Goal: Information Seeking & Learning: Learn about a topic

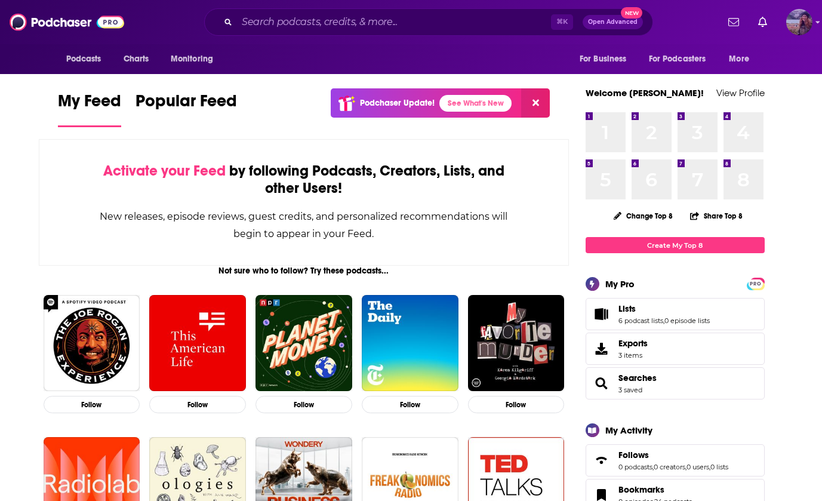
click at [797, 20] on img "Logged in as lorimahon" at bounding box center [799, 22] width 26 height 26
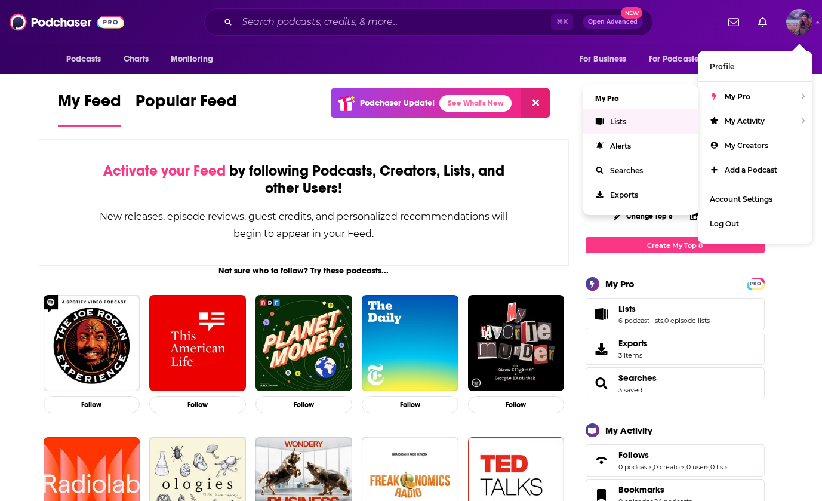
click at [648, 128] on link "Lists" at bounding box center [640, 121] width 115 height 24
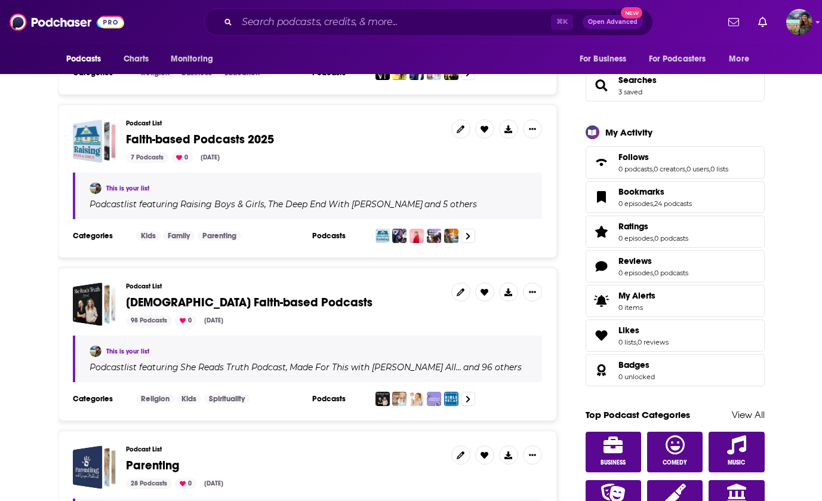
scroll to position [318, 0]
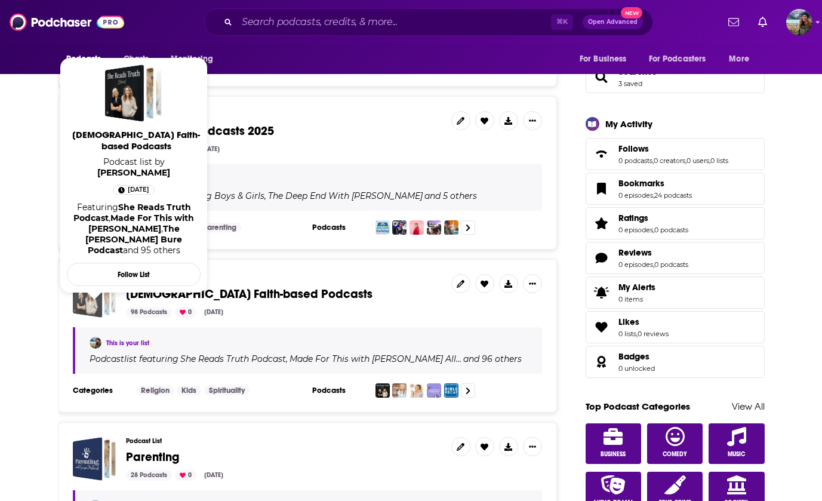
click at [103, 314] on span "Female Faith-based Podcasts" at bounding box center [95, 296] width 44 height 44
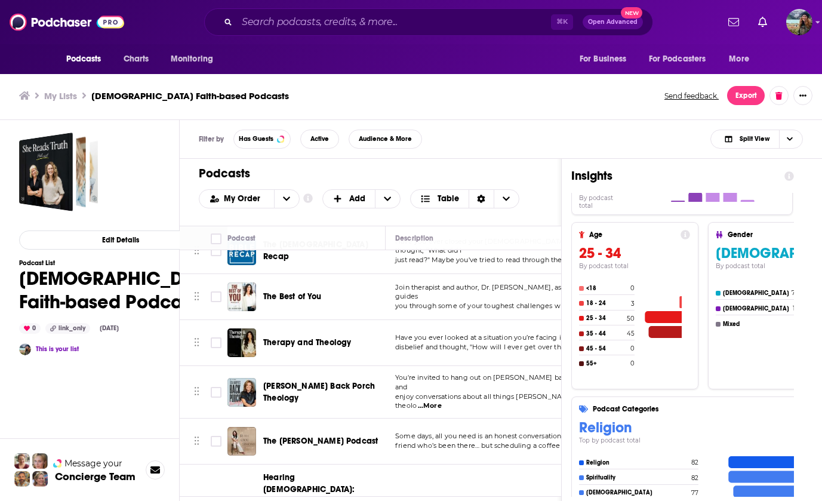
scroll to position [207, 4]
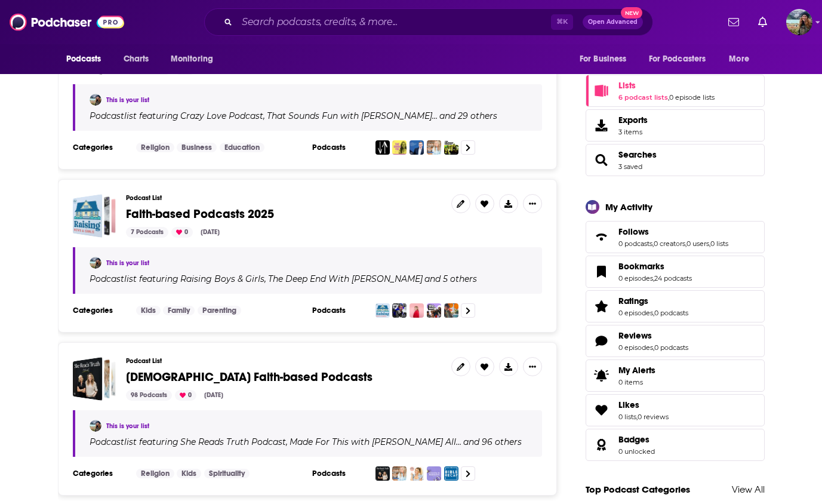
scroll to position [238, 0]
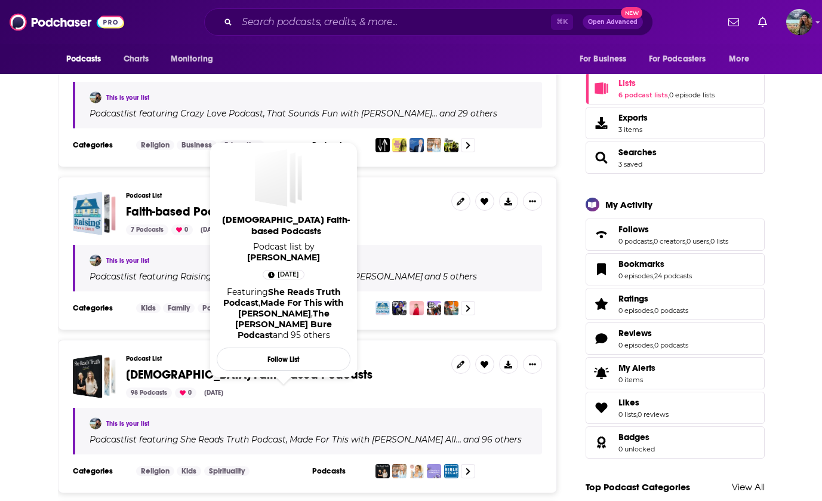
click at [155, 375] on span "[DEMOGRAPHIC_DATA] Faith-based Podcasts" at bounding box center [249, 374] width 247 height 15
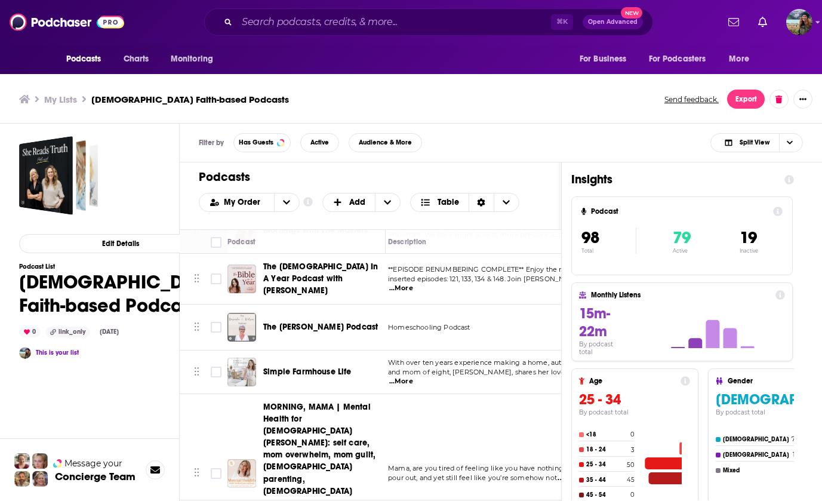
scroll to position [4, 0]
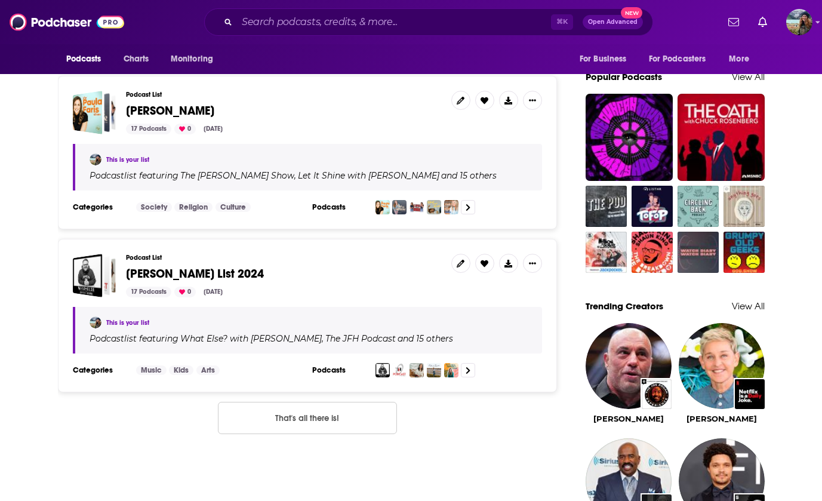
scroll to position [841, 0]
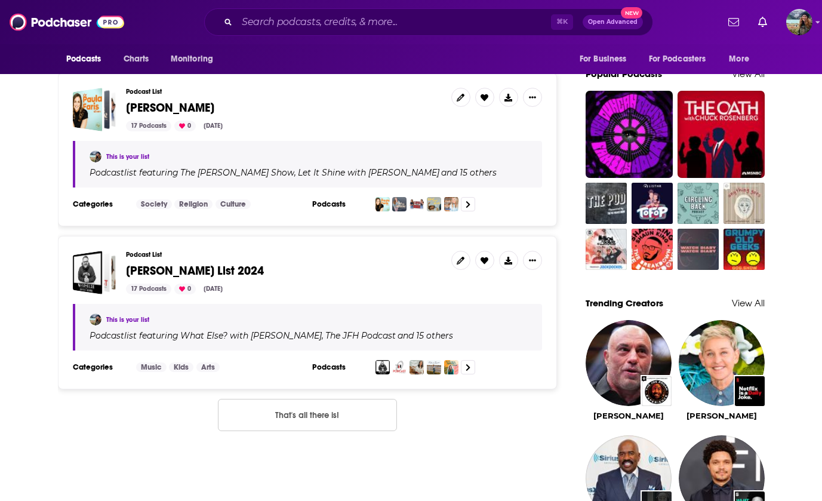
click at [152, 263] on span "[PERSON_NAME] List 2024" at bounding box center [195, 270] width 138 height 15
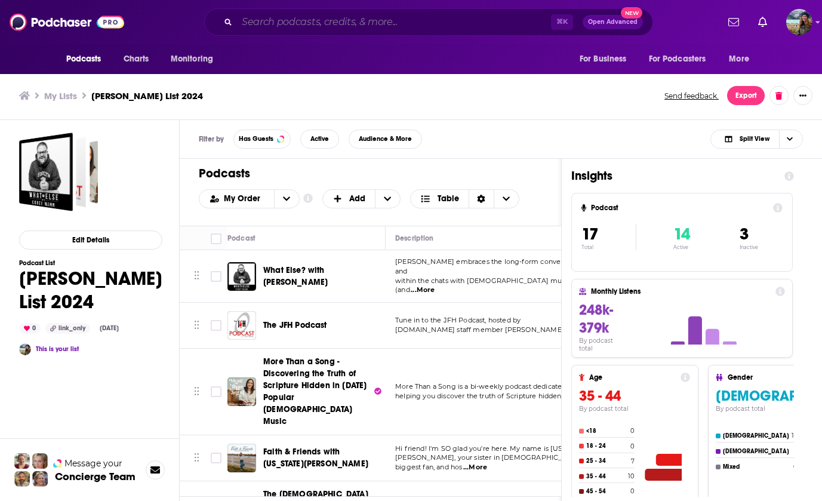
click at [392, 23] on input "Search podcasts, credits, & more..." at bounding box center [394, 22] width 314 height 19
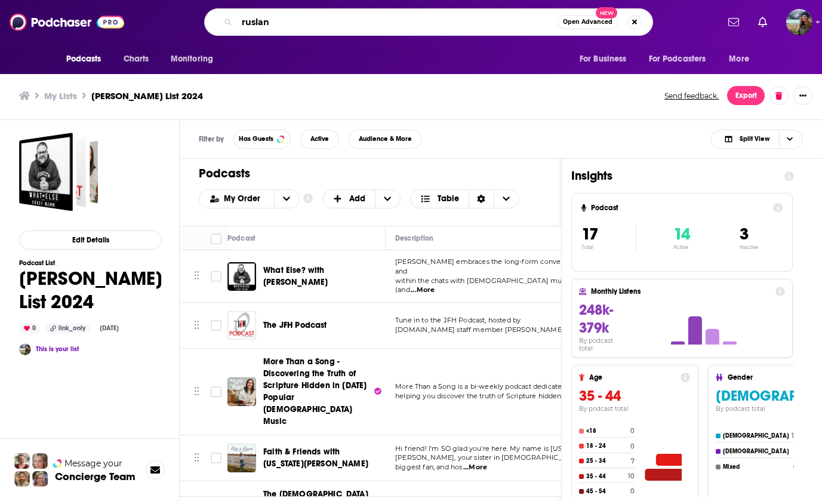
type input "ruslan"
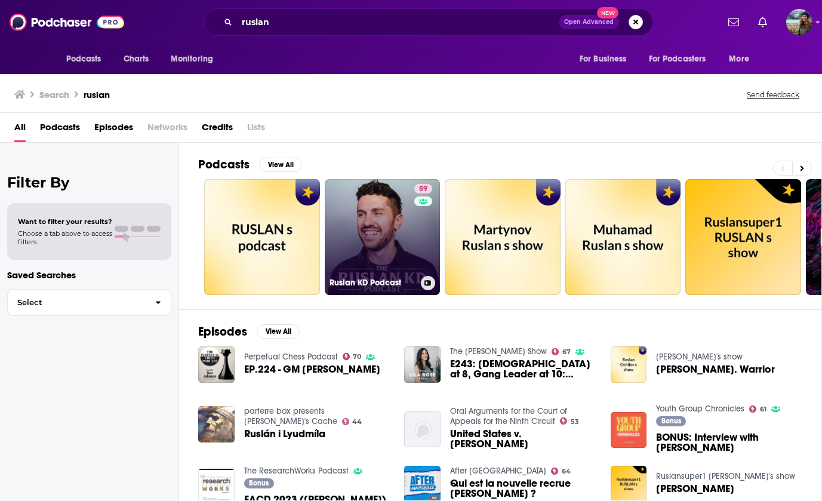
click at [380, 218] on link "59 Ruslan KD Podcast" at bounding box center [383, 237] width 116 height 116
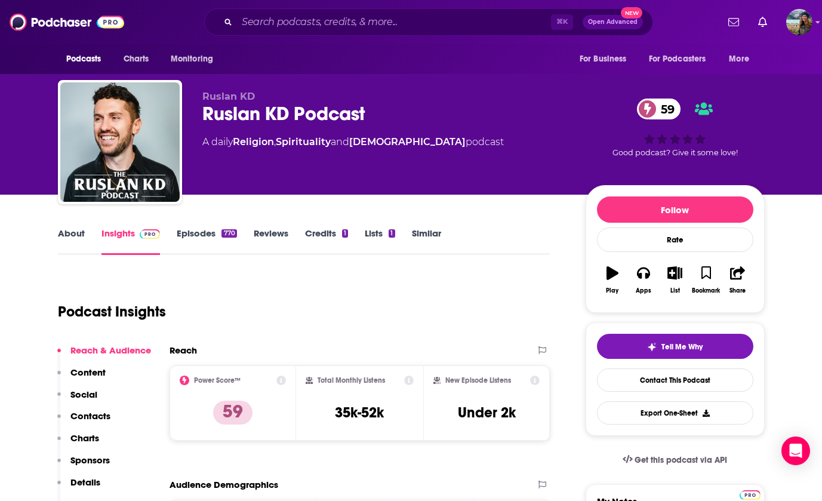
click at [198, 229] on link "Episodes 770" at bounding box center [207, 240] width 60 height 27
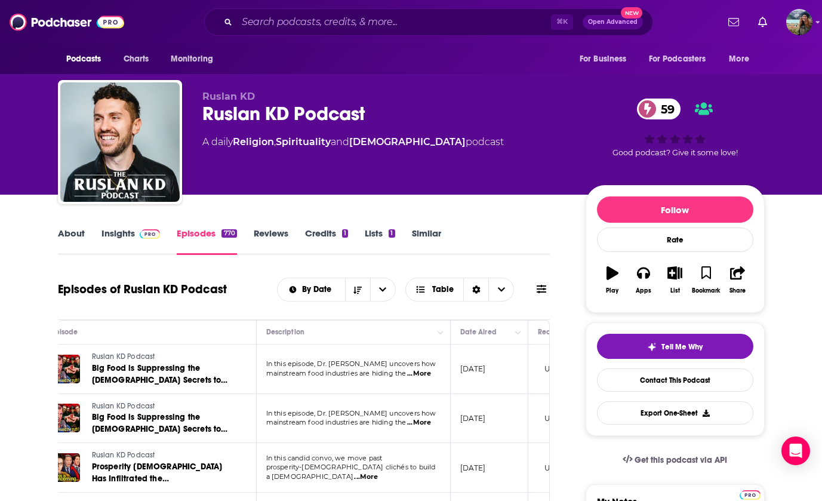
scroll to position [0, 42]
click at [419, 372] on span "...More" at bounding box center [417, 374] width 24 height 10
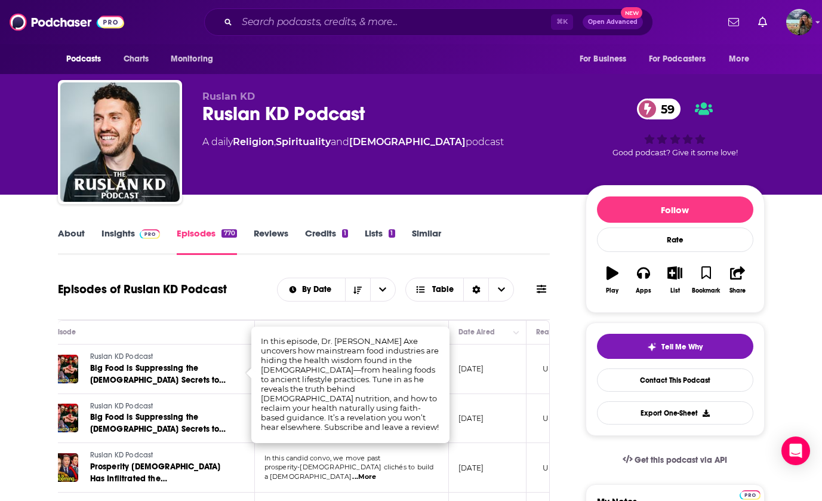
click at [412, 447] on td "In this candid convo, we move past prosperity-[DEMOGRAPHIC_DATA] clichés to bui…" at bounding box center [352, 468] width 194 height 50
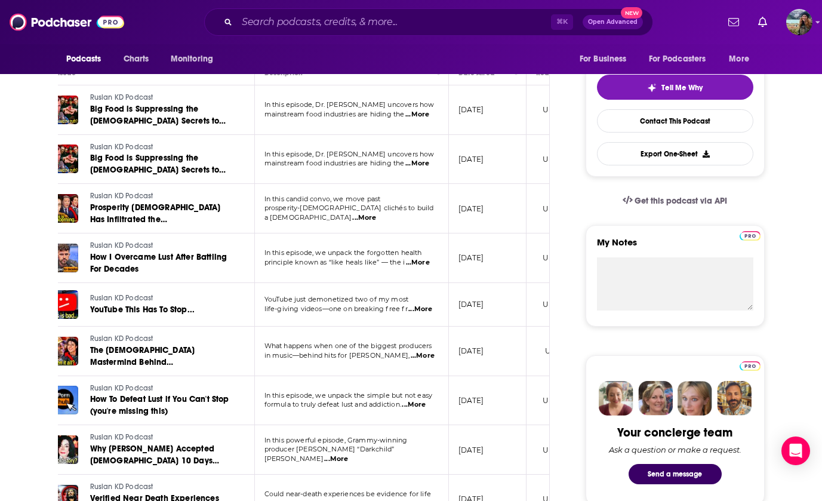
scroll to position [261, 0]
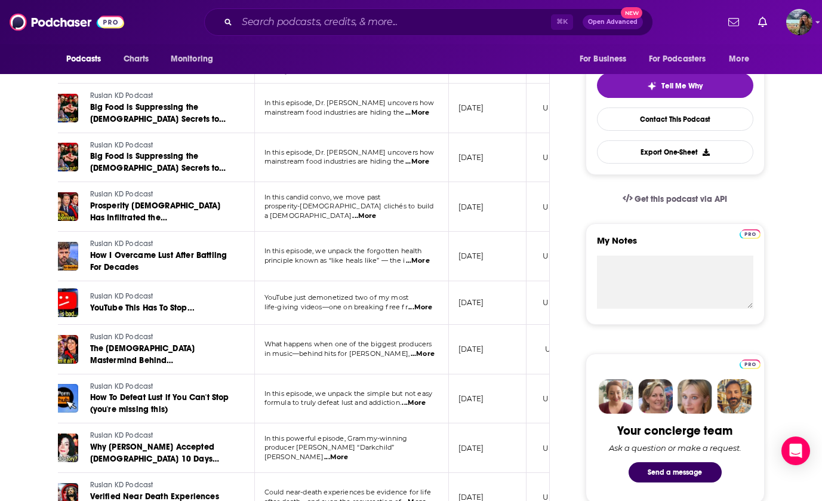
click at [421, 356] on span "...More" at bounding box center [423, 354] width 24 height 10
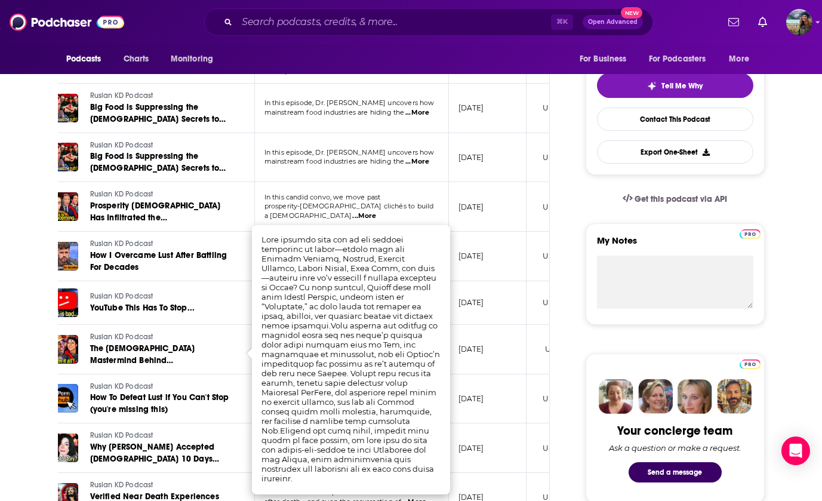
click at [472, 424] on td "[DATE]" at bounding box center [488, 448] width 78 height 50
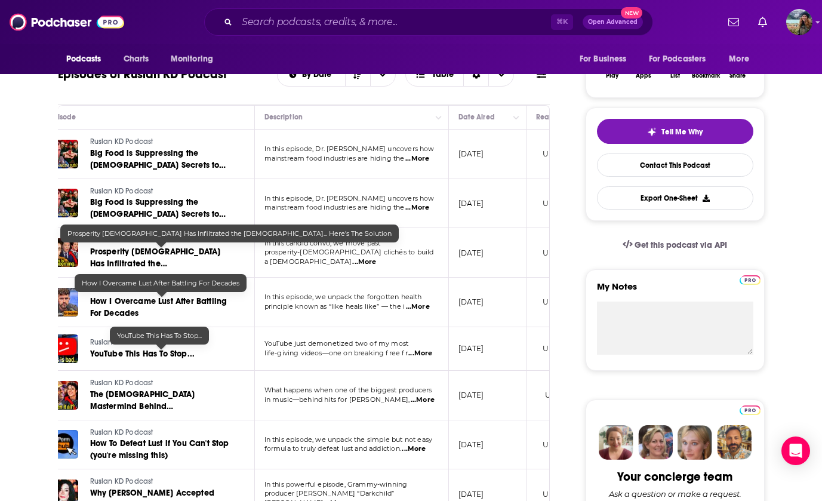
scroll to position [0, 0]
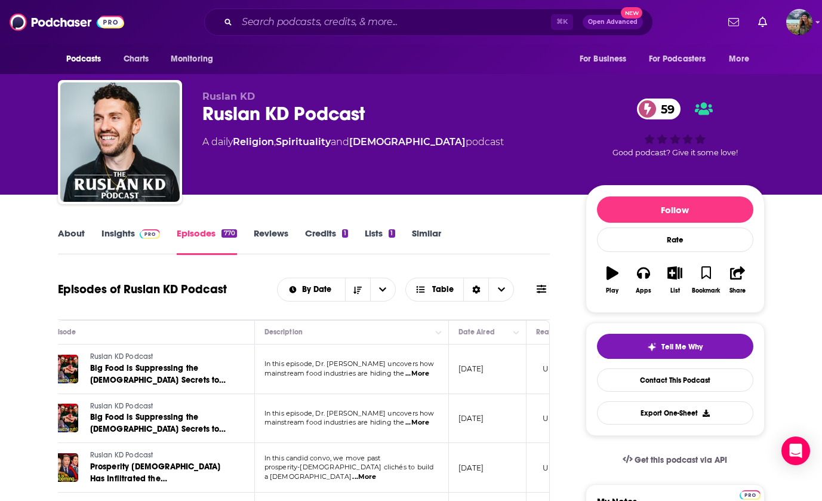
click at [75, 238] on link "About" at bounding box center [71, 240] width 27 height 27
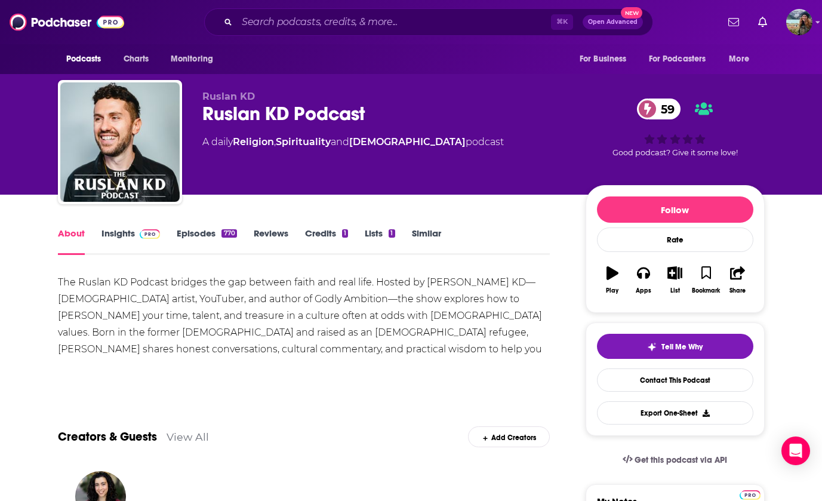
click at [117, 238] on link "Insights" at bounding box center [130, 240] width 59 height 27
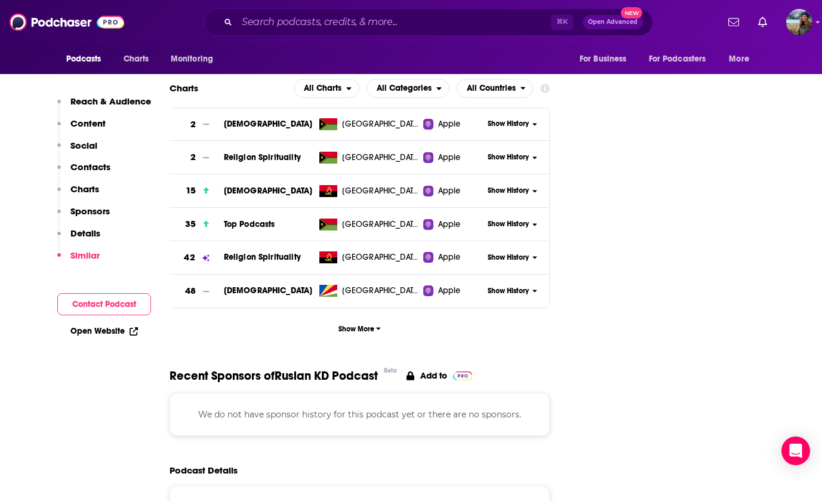
scroll to position [1244, 0]
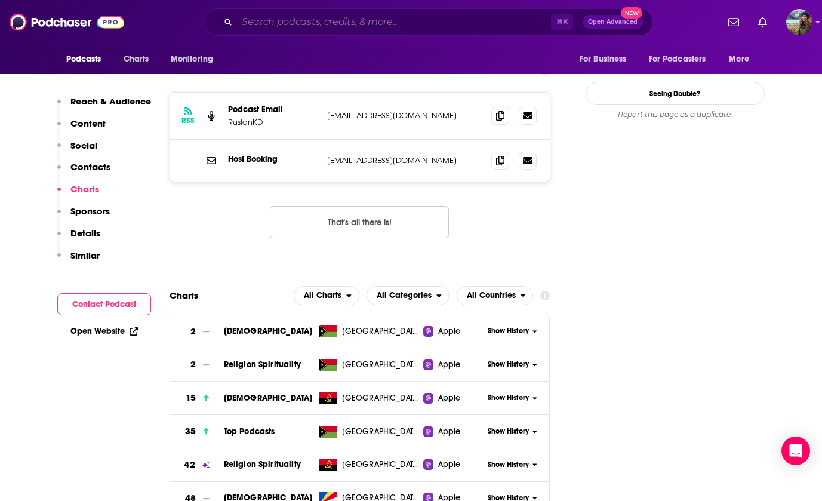
click at [300, 23] on input "Search podcasts, credits, & more..." at bounding box center [394, 22] width 314 height 19
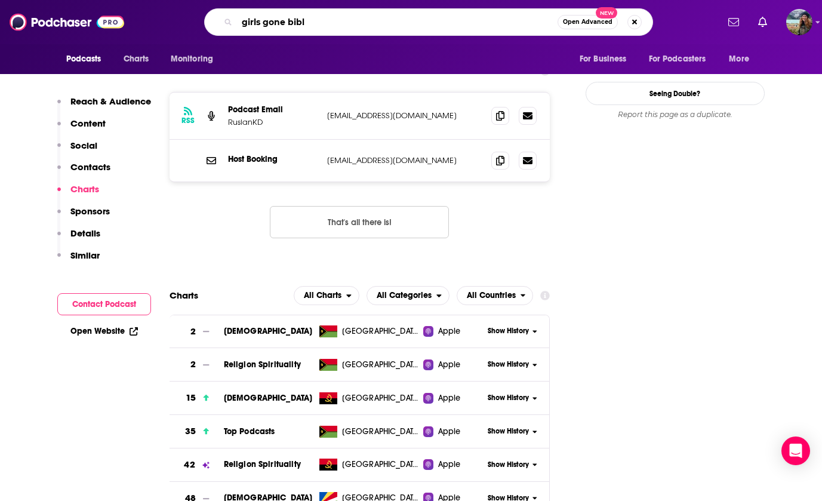
type input "girls gone [DEMOGRAPHIC_DATA]"
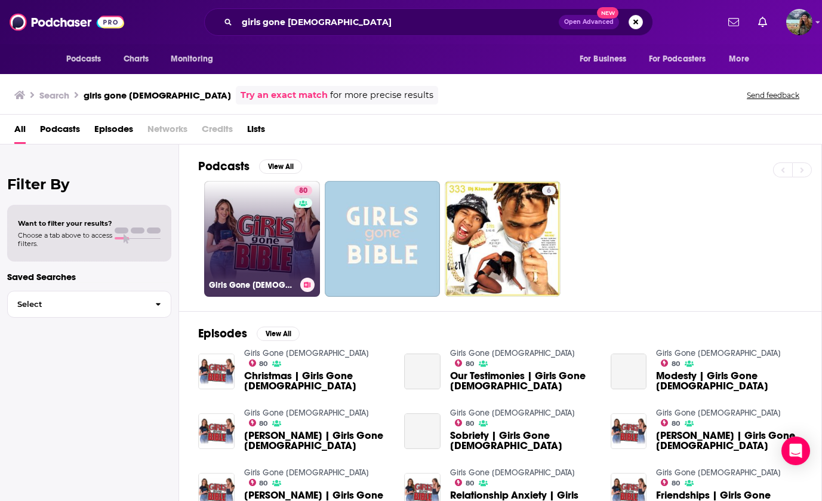
click at [271, 224] on link "80 Girls Gone [DEMOGRAPHIC_DATA]" at bounding box center [262, 239] width 116 height 116
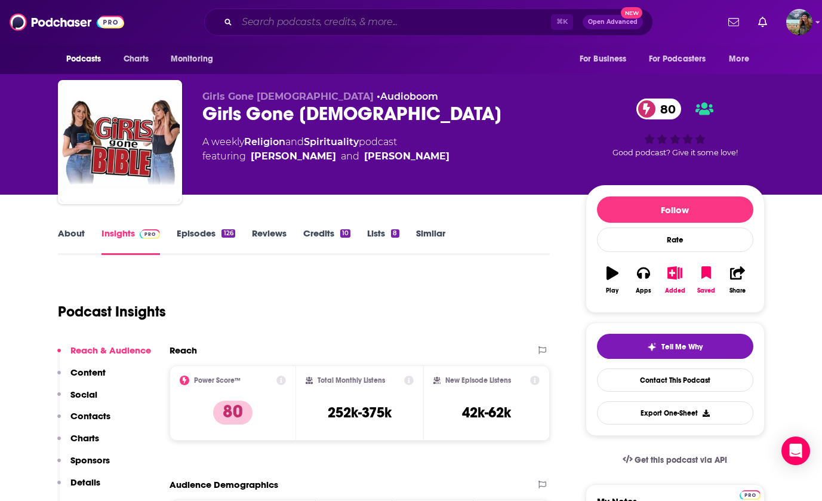
click at [335, 21] on input "Search podcasts, credits, & more..." at bounding box center [394, 22] width 314 height 19
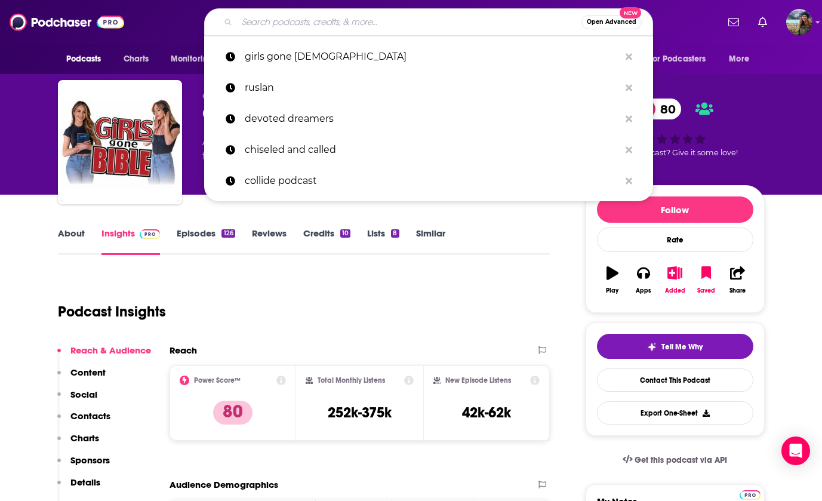
paste input "Questions with [PERSON_NAME]"
type input "Questions with [PERSON_NAME]"
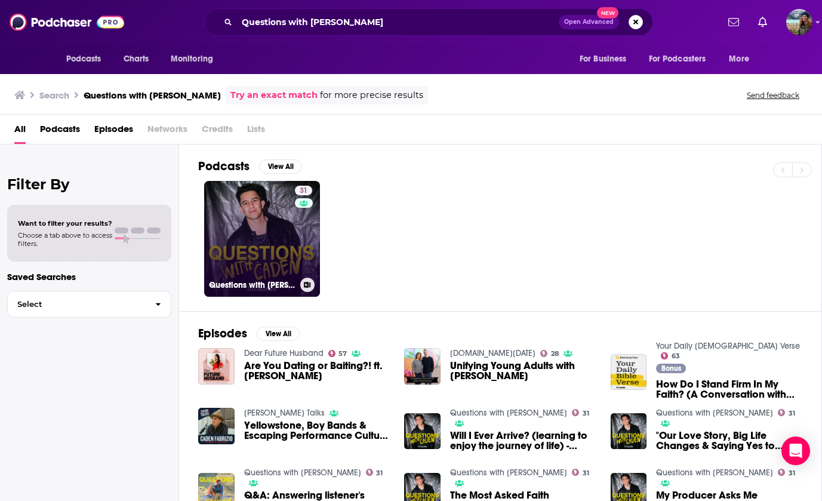
click at [282, 266] on link "31 Questions with Caden" at bounding box center [262, 239] width 116 height 116
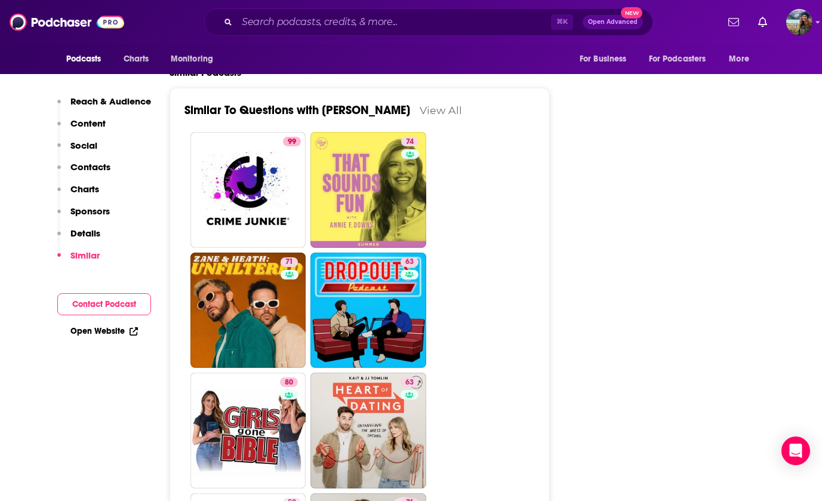
scroll to position [1934, 0]
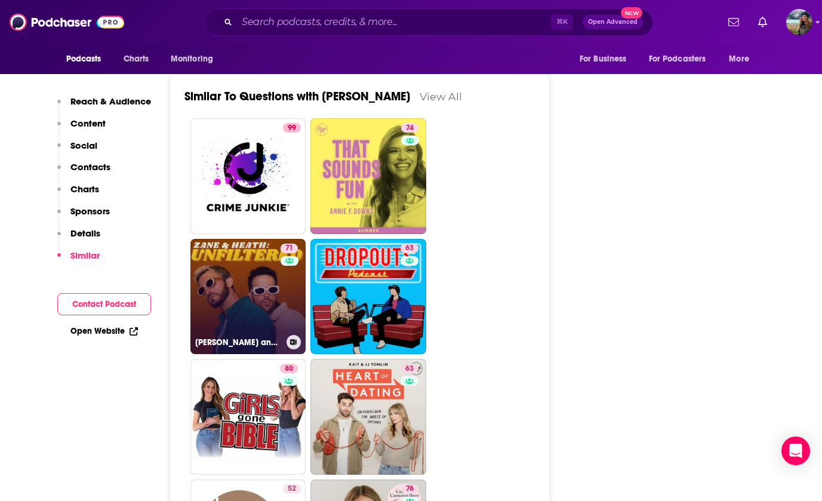
click at [208, 262] on link "71 [PERSON_NAME] and [PERSON_NAME]: Unfiltered" at bounding box center [248, 297] width 116 height 116
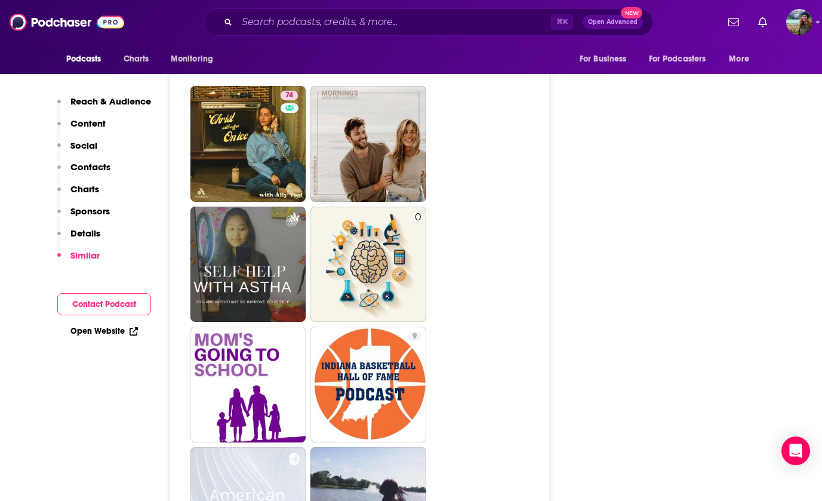
scroll to position [2809, 0]
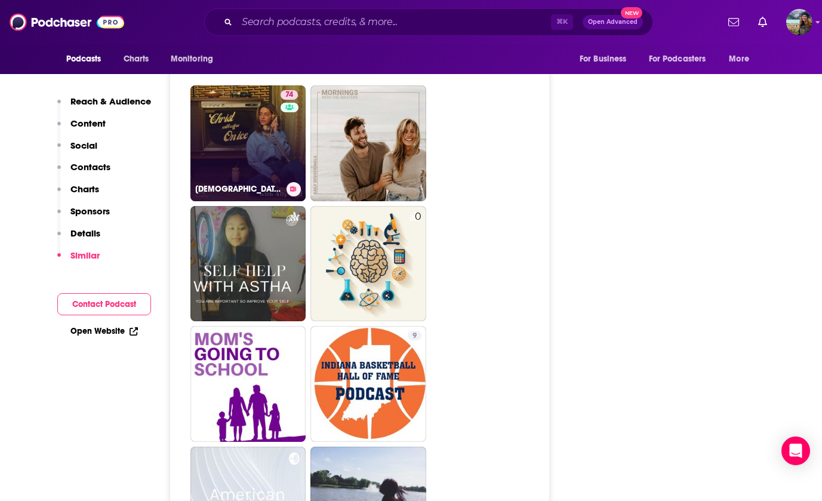
click at [237, 112] on link "74 [DEMOGRAPHIC_DATA] With Coffee On Ice" at bounding box center [248, 143] width 116 height 116
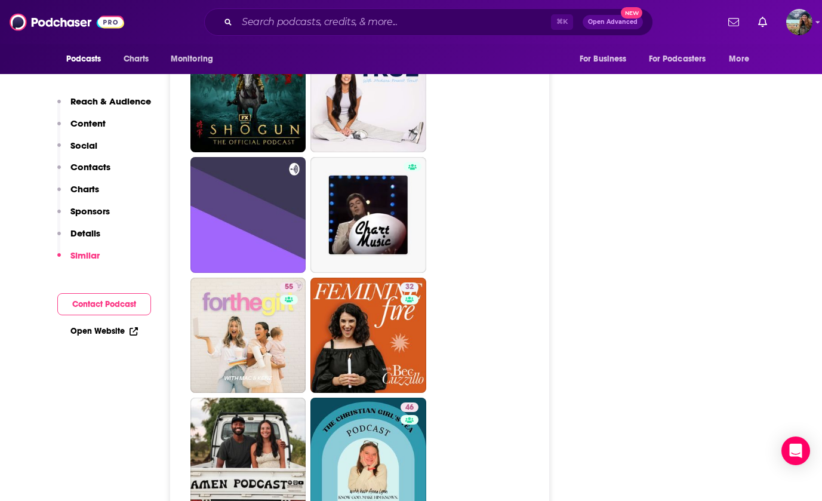
scroll to position [2813, 0]
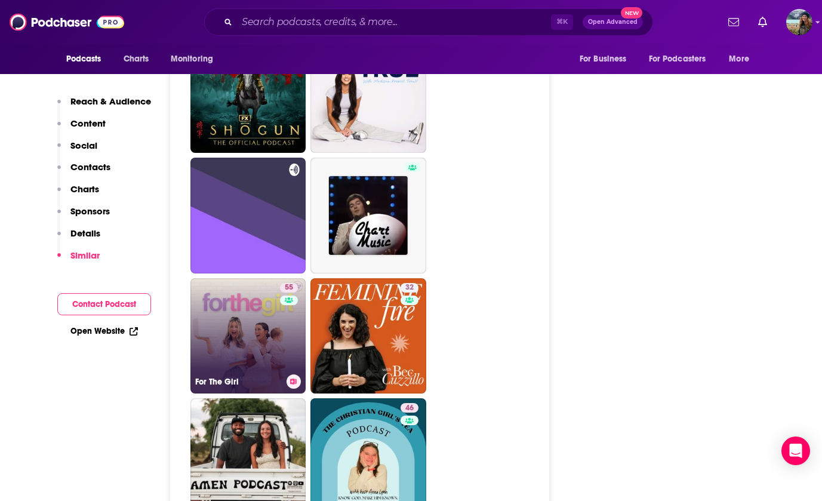
click at [221, 278] on link "55 For The Girl" at bounding box center [248, 336] width 116 height 116
type input "[URL][DOMAIN_NAME]"
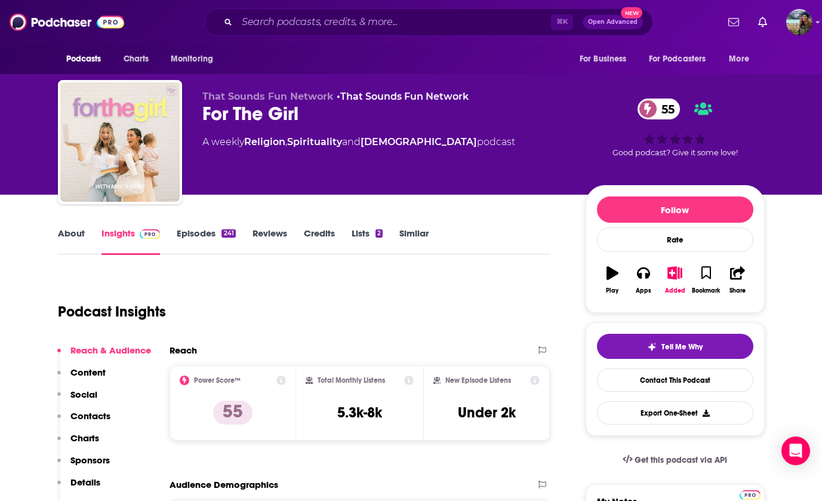
click at [69, 236] on link "About" at bounding box center [71, 240] width 27 height 27
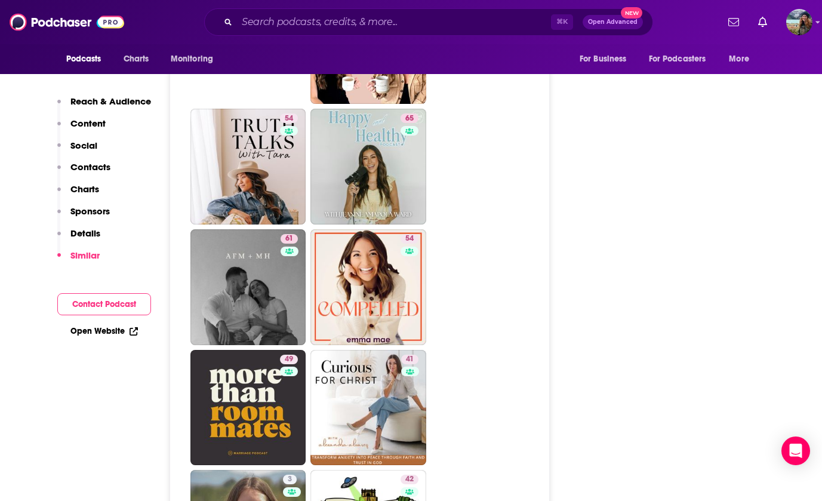
scroll to position [2414, 0]
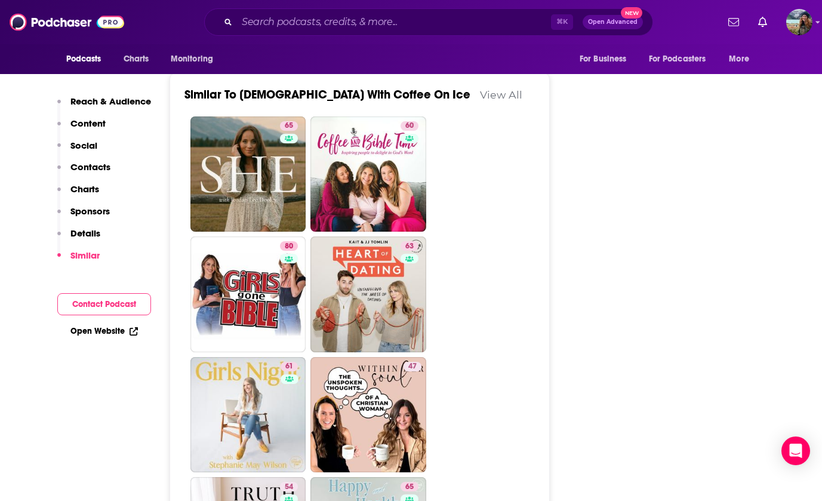
type input "[URL][DOMAIN_NAME]"
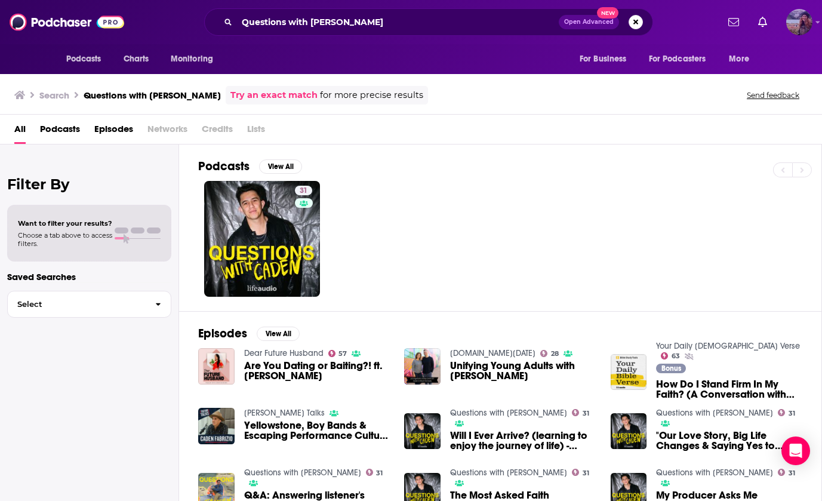
click at [805, 25] on img "Logged in as lorimahon" at bounding box center [799, 22] width 26 height 26
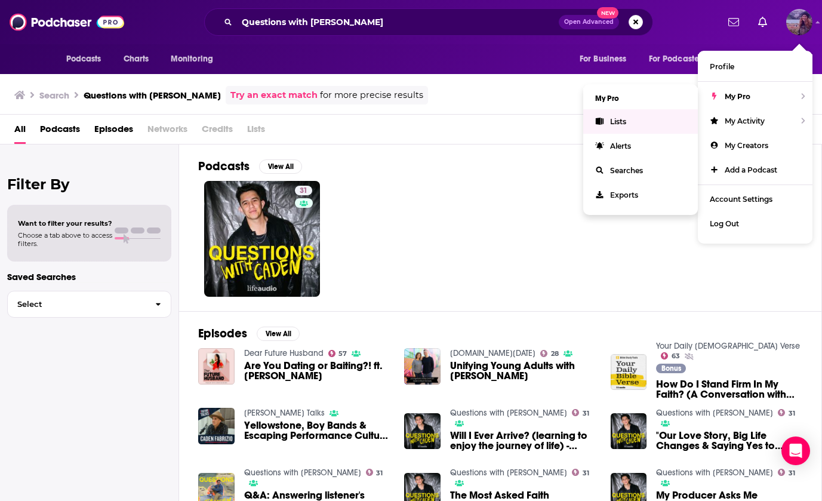
click at [640, 128] on link "Lists" at bounding box center [640, 121] width 115 height 24
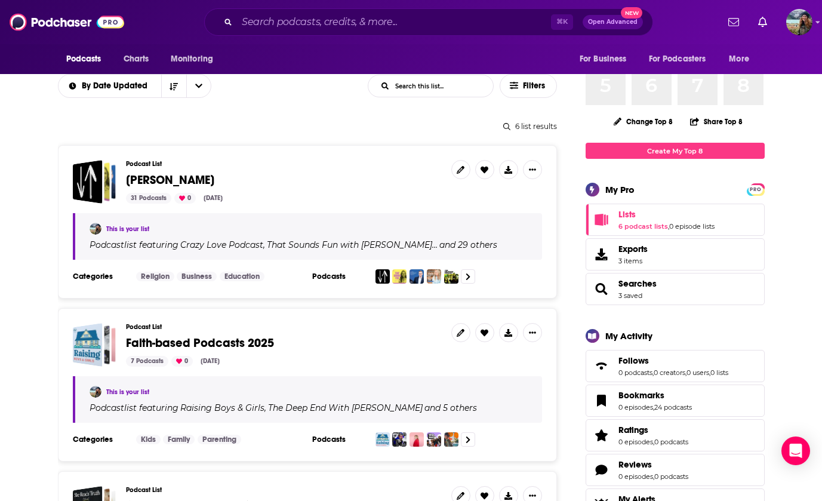
scroll to position [104, 0]
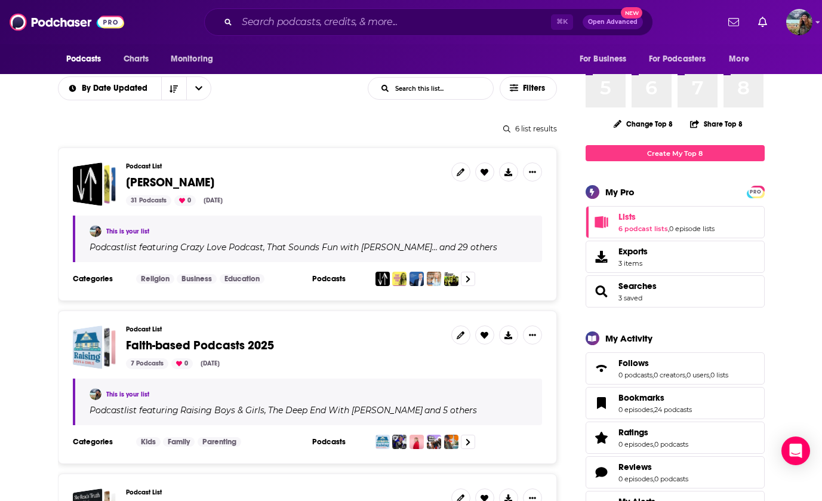
click at [137, 182] on span "[PERSON_NAME]" at bounding box center [170, 182] width 88 height 15
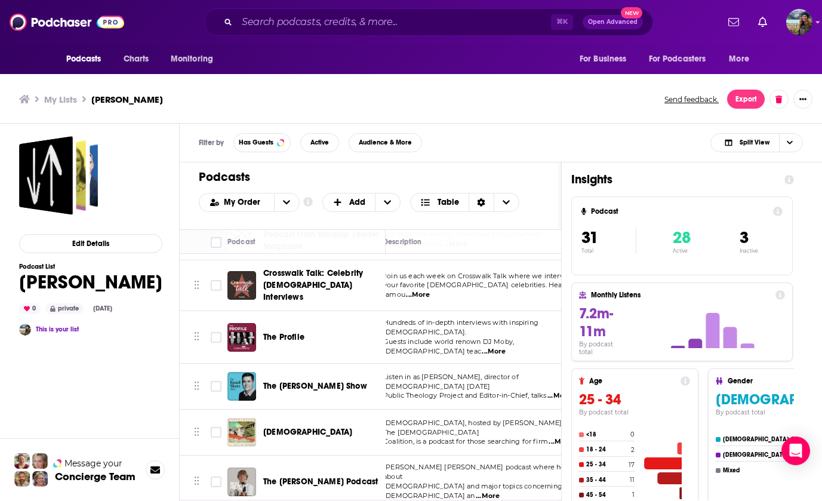
scroll to position [4, 0]
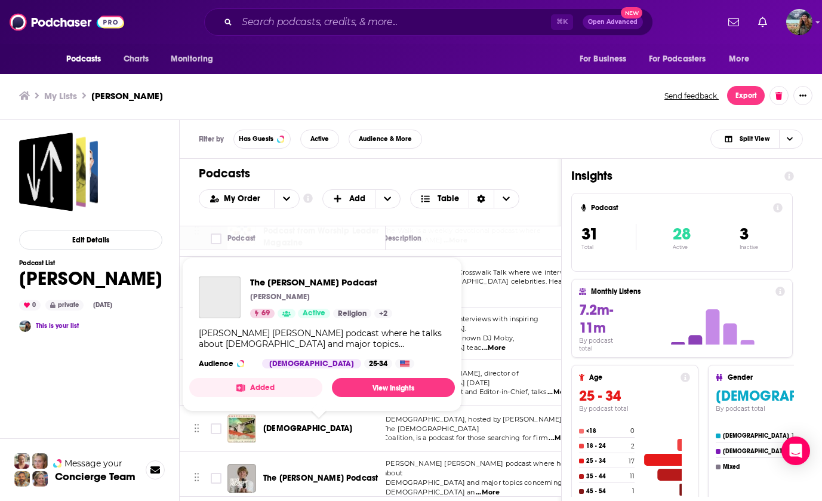
click at [294, 473] on span "The [PERSON_NAME] Podcast" at bounding box center [320, 478] width 115 height 10
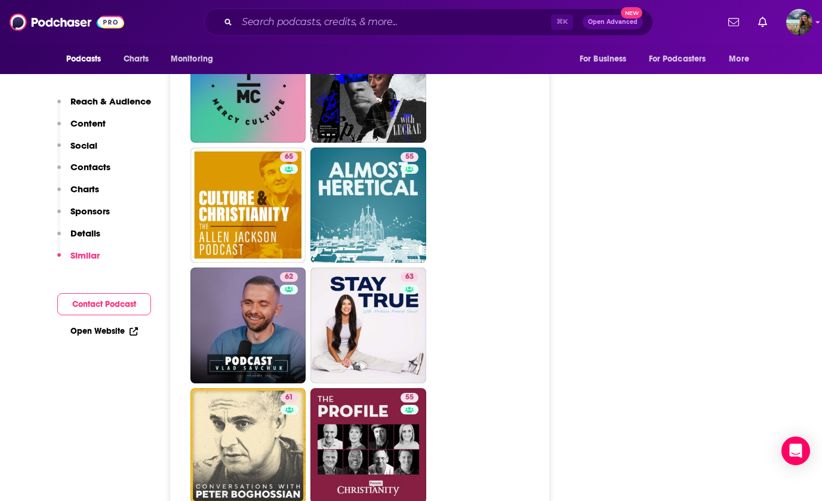
scroll to position [2742, 0]
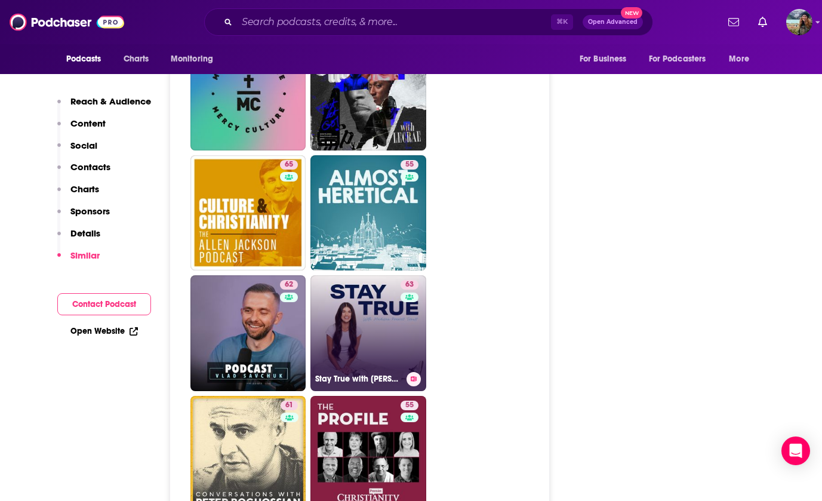
click at [355, 275] on link "63 Stay True with [PERSON_NAME] [PERSON_NAME]" at bounding box center [368, 333] width 116 height 116
type input "[URL][DOMAIN_NAME][PERSON_NAME]"
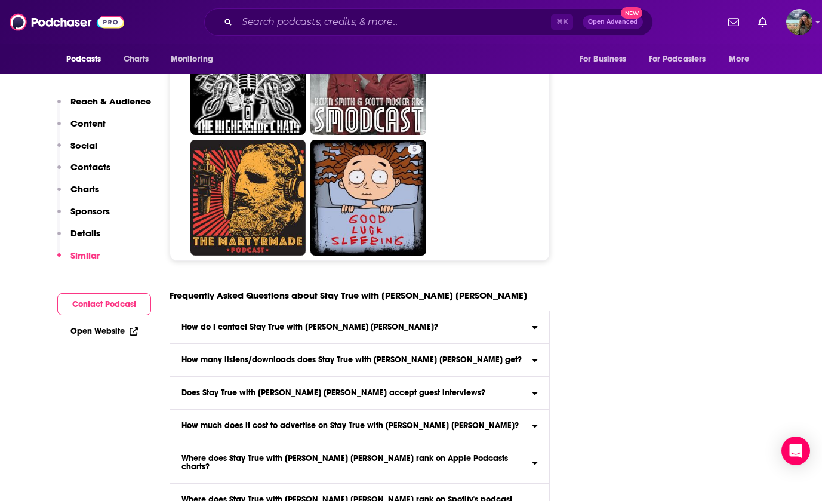
scroll to position [5665, 0]
